Goal: Task Accomplishment & Management: Manage account settings

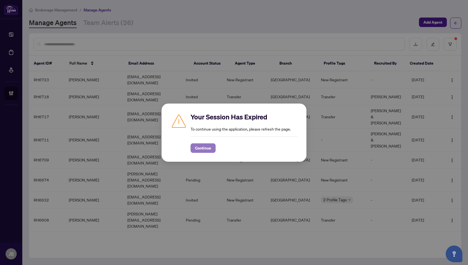
click at [202, 149] on span "Continue" at bounding box center [203, 148] width 16 height 9
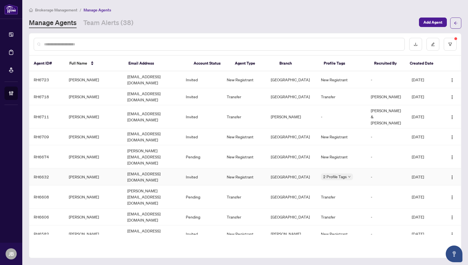
click at [79, 169] on td "[PERSON_NAME]" at bounding box center [93, 177] width 59 height 17
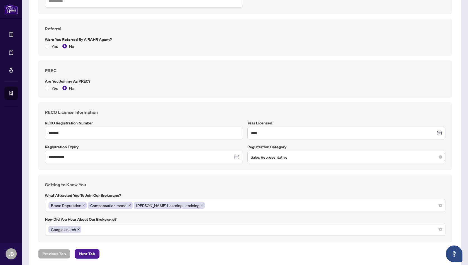
scroll to position [306, 0]
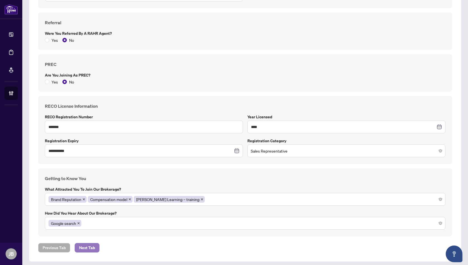
click at [86, 245] on span "Next Tab" at bounding box center [87, 248] width 16 height 9
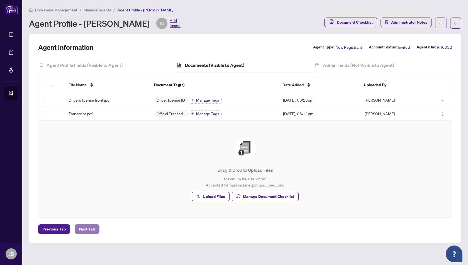
click at [89, 228] on span "Next Tab" at bounding box center [87, 229] width 16 height 9
